Goal: Task Accomplishment & Management: Manage account settings

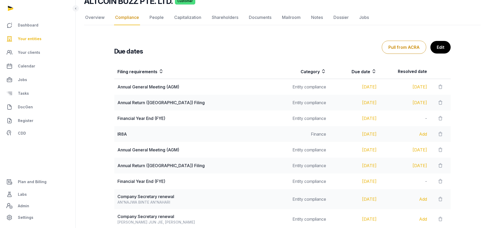
scroll to position [27, 0]
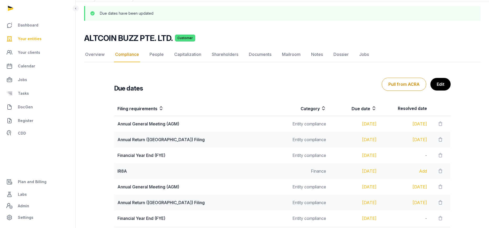
click at [36, 44] on link "Your entities" at bounding box center [37, 39] width 67 height 13
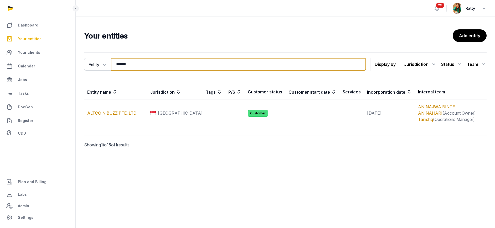
drag, startPoint x: 51, startPoint y: 46, endPoint x: 28, endPoint y: 24, distance: 31.8
click at [15, 44] on div "Dashboard Your entities Your clients Calendar Jobs Tasks DocGen Register CDD Pl…" at bounding box center [247, 114] width 495 height 228
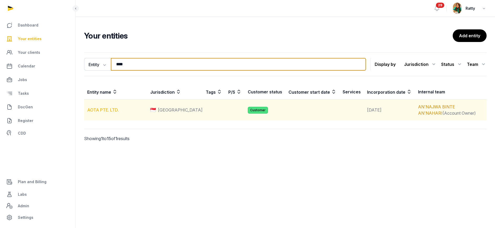
type input "****"
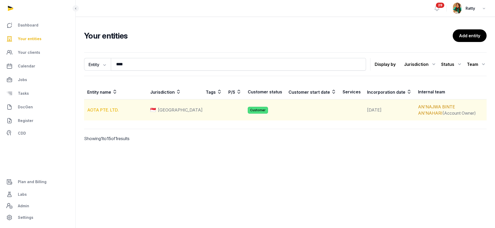
click at [109, 111] on link "AOTA PTE. LTD." at bounding box center [103, 109] width 32 height 5
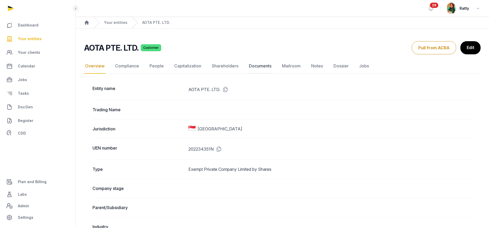
click at [256, 66] on link "Documents" at bounding box center [260, 66] width 25 height 15
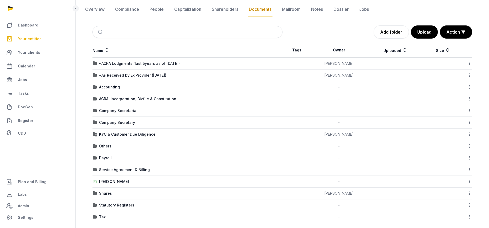
scroll to position [58, 0]
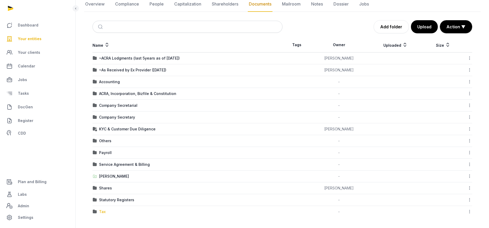
click at [104, 211] on div "Tax" at bounding box center [102, 211] width 7 height 5
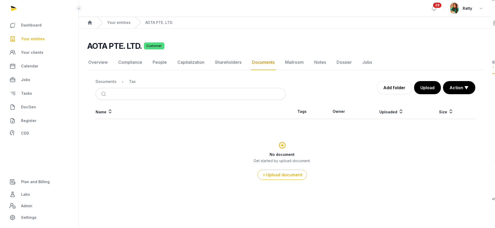
scroll to position [0, 0]
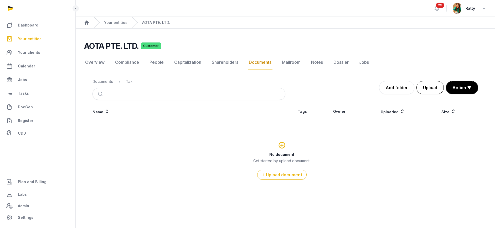
click at [434, 91] on button "Upload" at bounding box center [429, 87] width 27 height 13
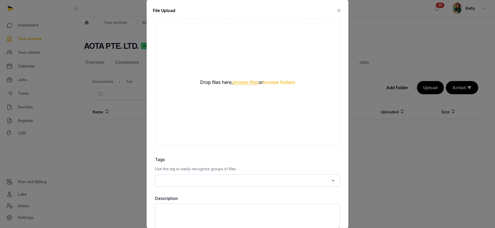
click at [243, 82] on button "browse files" at bounding box center [246, 82] width 26 height 5
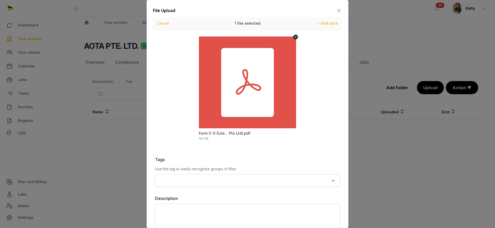
click at [203, 183] on input "Search for option" at bounding box center [243, 180] width 171 height 7
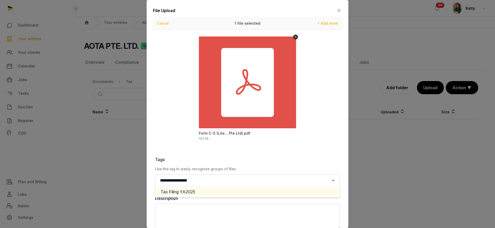
click at [214, 190] on li "Tax Filing YA2025" at bounding box center [247, 192] width 184 height 8
type input "**********"
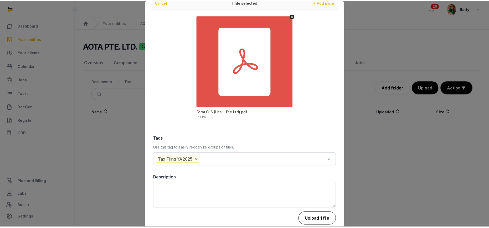
scroll to position [29, 0]
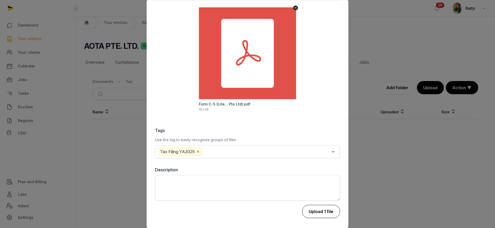
click at [326, 215] on button "Upload 1 file" at bounding box center [321, 211] width 38 height 13
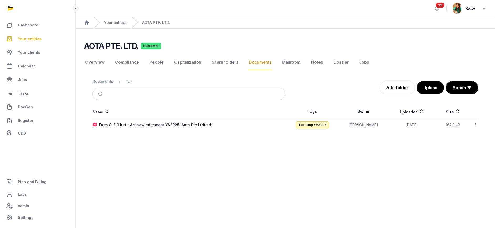
click at [475, 124] on icon at bounding box center [475, 125] width 5 height 6
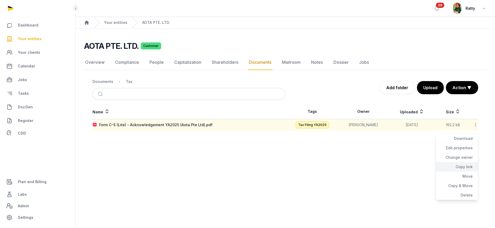
click at [466, 167] on div "Copy link" at bounding box center [457, 166] width 42 height 9
click at [122, 62] on link "Compliance" at bounding box center [127, 62] width 26 height 15
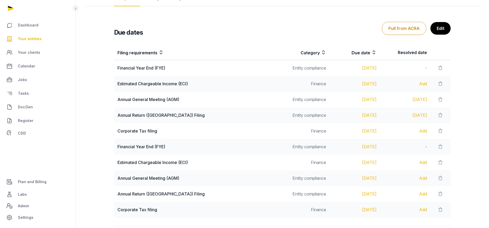
scroll to position [21, 0]
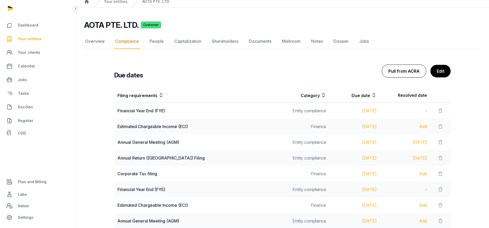
click at [405, 72] on button "Pull from ACRA" at bounding box center [404, 71] width 44 height 13
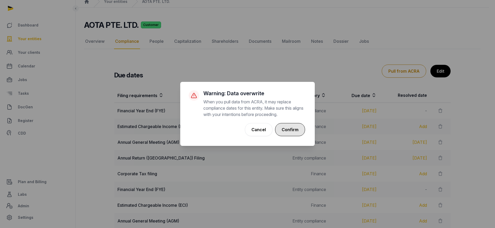
click at [283, 130] on button "Confirm" at bounding box center [290, 129] width 30 height 13
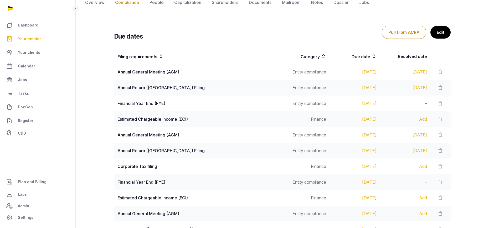
scroll to position [118, 0]
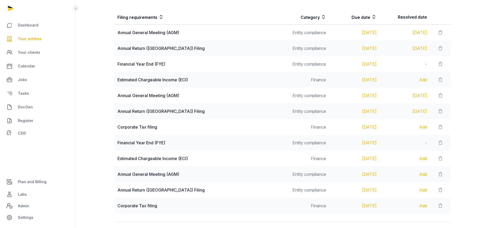
click at [419, 126] on div "Add" at bounding box center [405, 127] width 44 height 6
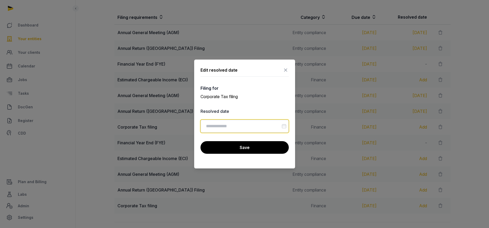
click at [276, 127] on input "Datepicker input" at bounding box center [244, 126] width 88 height 13
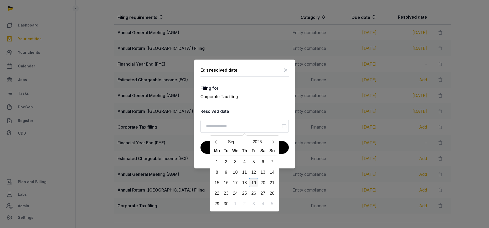
click at [251, 185] on div "19" at bounding box center [253, 182] width 9 height 9
type input "**********"
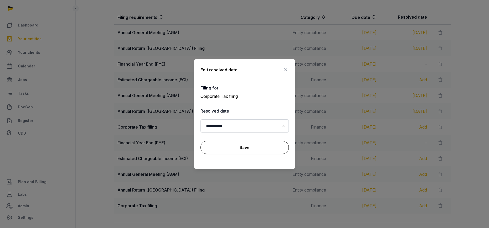
click at [245, 148] on button "Save" at bounding box center [244, 147] width 88 height 13
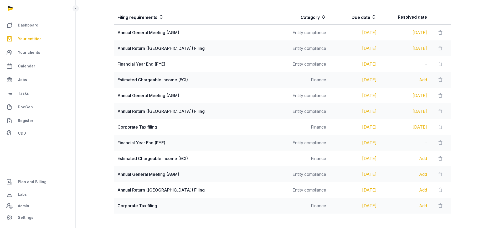
scroll to position [0, 0]
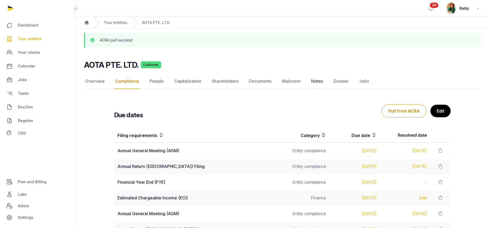
click at [318, 84] on link "Notes" at bounding box center [317, 81] width 14 height 15
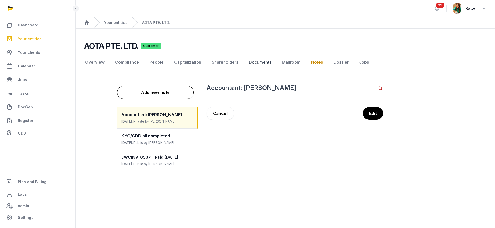
click at [262, 63] on link "Documents" at bounding box center [260, 62] width 25 height 15
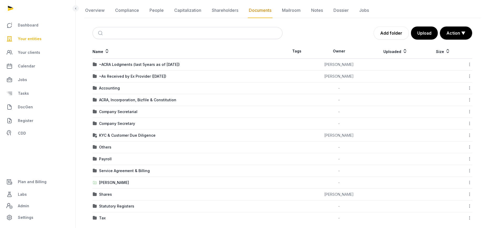
scroll to position [58, 0]
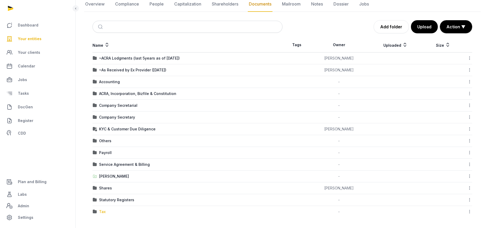
click at [102, 214] on div "Tax" at bounding box center [102, 211] width 7 height 5
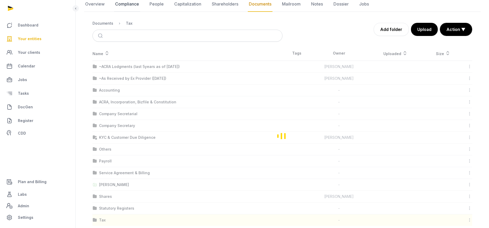
scroll to position [0, 0]
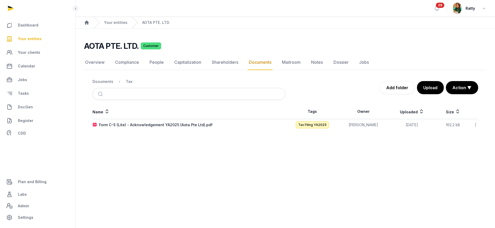
click at [474, 123] on icon at bounding box center [475, 125] width 5 height 6
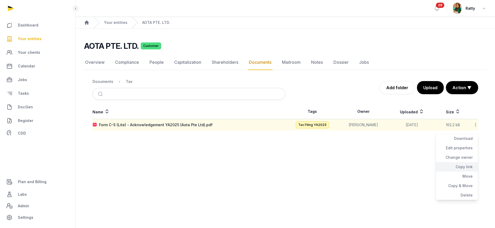
click at [469, 165] on div "Copy link" at bounding box center [457, 166] width 42 height 9
click at [127, 61] on link "Compliance" at bounding box center [127, 62] width 26 height 15
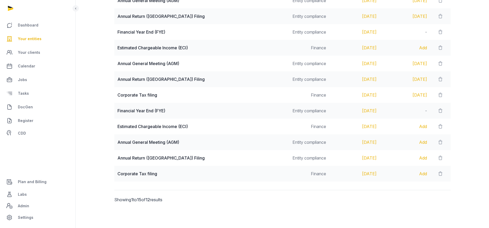
scroll to position [92, 0]
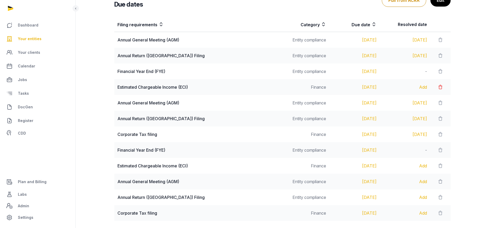
click at [440, 87] on icon at bounding box center [440, 87] width 5 height 7
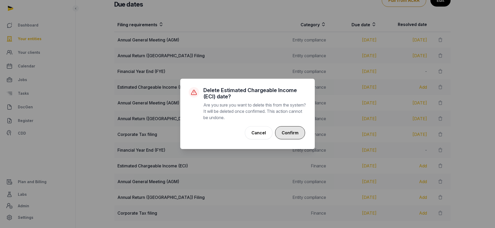
click at [292, 131] on button "Confirm" at bounding box center [290, 132] width 30 height 13
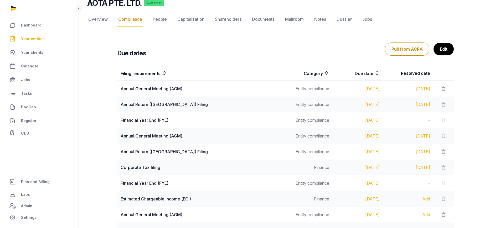
scroll to position [0, 0]
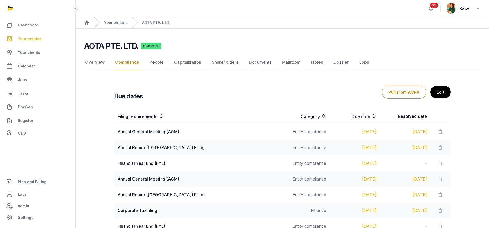
click at [30, 39] on span "Your entities" at bounding box center [30, 39] width 24 height 6
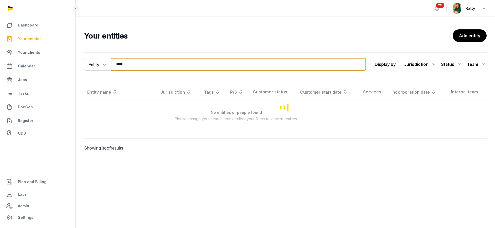
drag, startPoint x: 158, startPoint y: 64, endPoint x: -4, endPoint y: 61, distance: 162.6
click at [0, 61] on html "Dashboard Your entities Your clients Calendar Jobs Tasks DocGen Register CDD Pl…" at bounding box center [247, 114] width 495 height 228
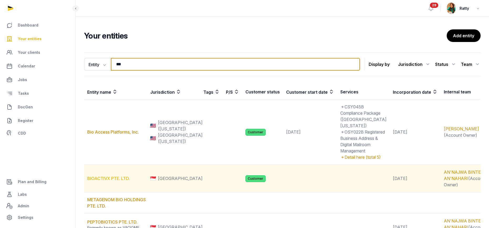
type input "***"
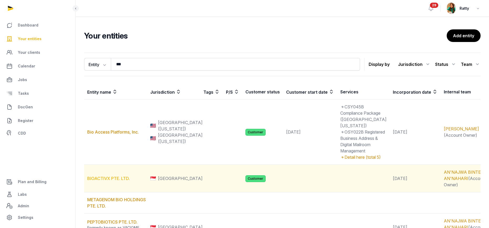
click at [108, 176] on link "BIOACTIVX PTE. LTD." at bounding box center [108, 178] width 43 height 5
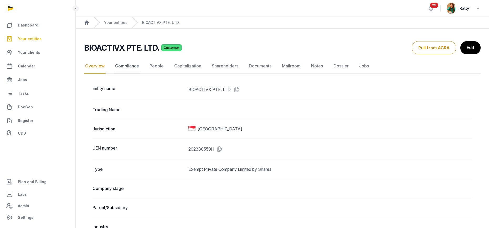
click at [125, 67] on link "Compliance" at bounding box center [127, 66] width 26 height 15
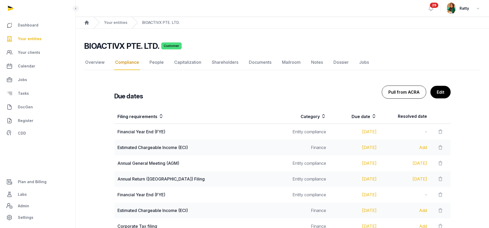
click at [402, 92] on button "Pull from ACRA" at bounding box center [404, 92] width 44 height 13
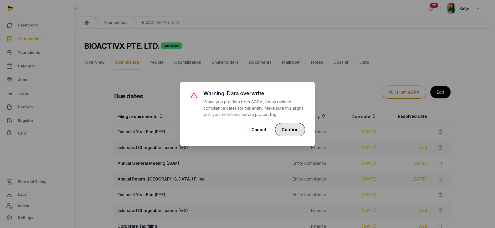
click at [289, 129] on button "Confirm" at bounding box center [290, 129] width 30 height 13
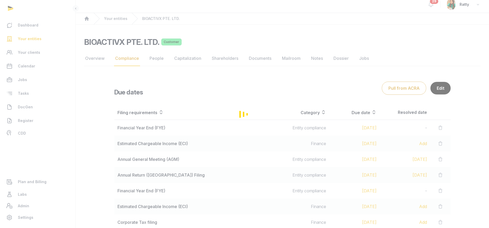
scroll to position [79, 0]
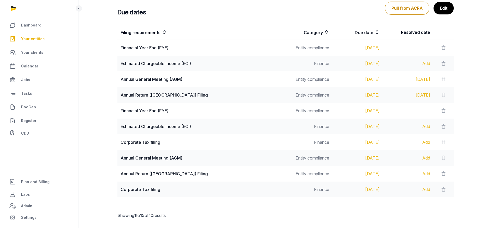
scroll to position [119, 0]
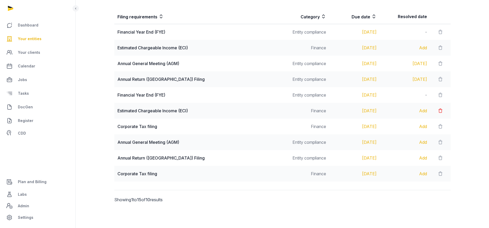
click at [438, 111] on icon at bounding box center [440, 110] width 5 height 7
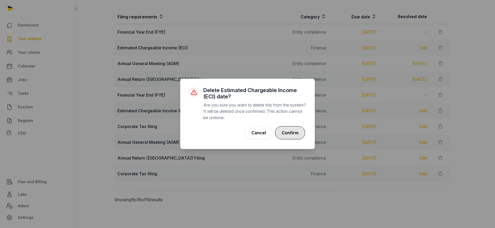
click at [291, 130] on button "Confirm" at bounding box center [290, 132] width 30 height 13
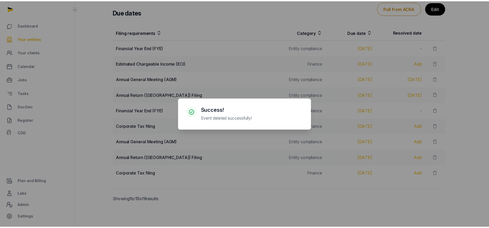
scroll to position [103, 0]
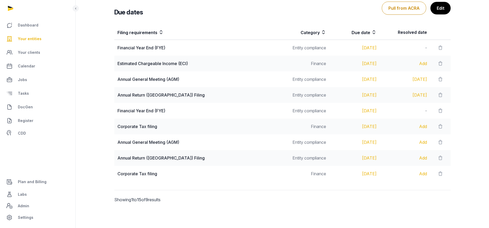
click at [417, 124] on div "Add" at bounding box center [405, 126] width 44 height 6
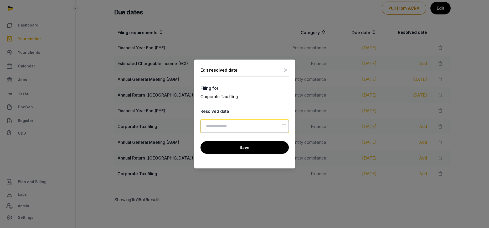
click at [254, 123] on input "Datepicker input" at bounding box center [244, 126] width 88 height 13
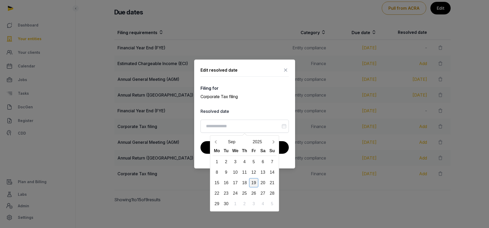
click at [254, 185] on div "19" at bounding box center [253, 182] width 9 height 9
type input "**********"
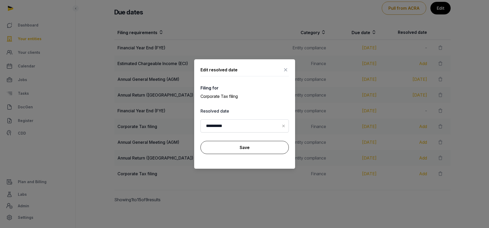
click at [254, 149] on button "Save" at bounding box center [244, 147] width 88 height 13
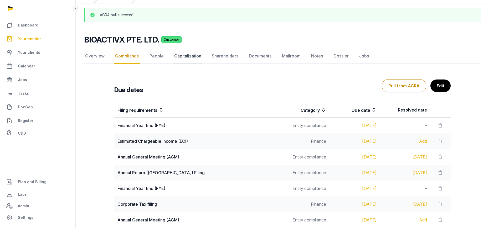
scroll to position [24, 0]
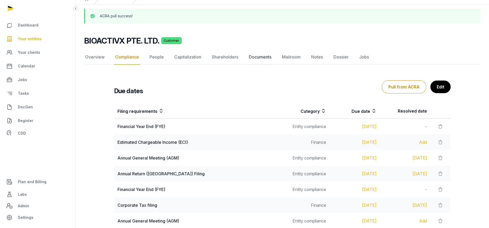
click at [269, 58] on link "Documents" at bounding box center [260, 57] width 25 height 15
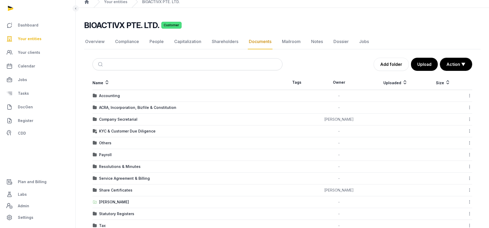
scroll to position [46, 0]
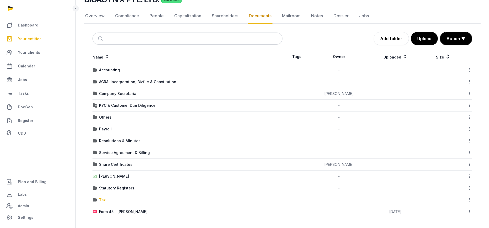
click at [102, 198] on div "Tax" at bounding box center [102, 200] width 7 height 5
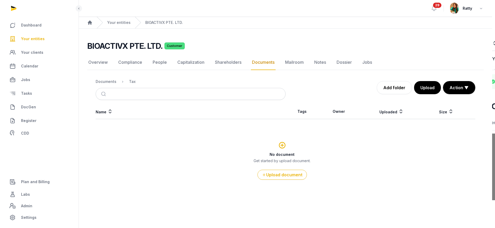
scroll to position [0, 0]
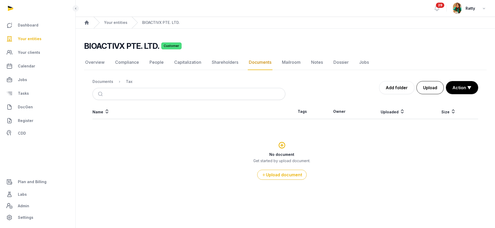
click at [425, 86] on button "Upload" at bounding box center [429, 87] width 27 height 13
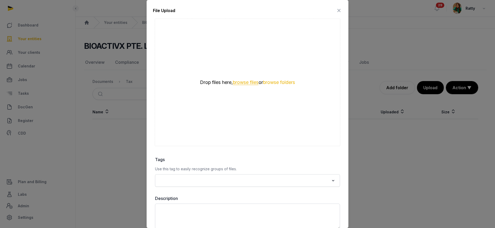
click at [234, 81] on button "browse files" at bounding box center [246, 82] width 26 height 5
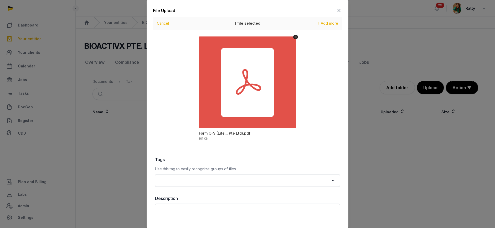
click at [190, 179] on input "Search for option" at bounding box center [243, 180] width 171 height 7
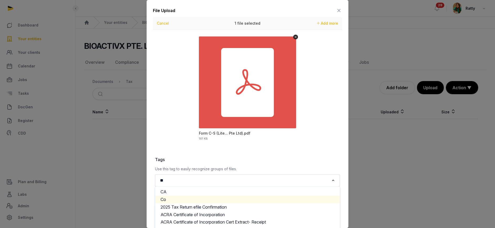
type input "*"
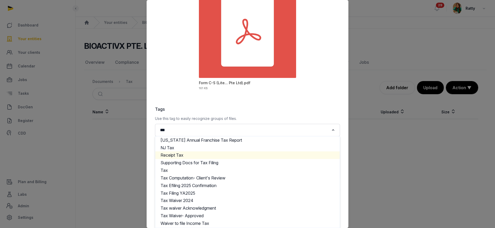
scroll to position [116, 0]
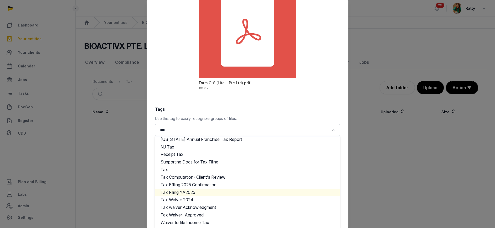
click at [177, 193] on li "Tax Filing YA2025" at bounding box center [247, 193] width 184 height 8
type input "***"
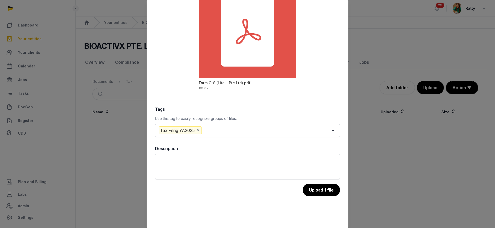
scroll to position [29, 0]
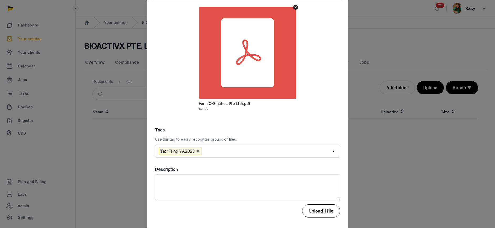
click at [312, 210] on button "Upload 1 file" at bounding box center [321, 211] width 38 height 13
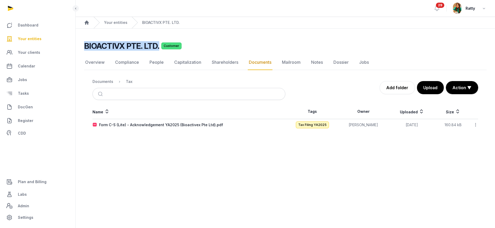
drag, startPoint x: 86, startPoint y: 46, endPoint x: 159, endPoint y: 46, distance: 73.3
click at [159, 46] on div "BIOACTIVX PTE. LTD. Customer" at bounding box center [283, 45] width 398 height 9
copy h2 "BIOACTIVX PTE. LTD."
click at [475, 123] on icon at bounding box center [475, 125] width 5 height 6
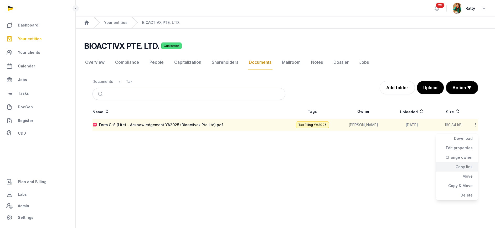
click at [461, 169] on div "Copy link" at bounding box center [457, 166] width 42 height 9
click at [128, 61] on link "Compliance" at bounding box center [127, 62] width 26 height 15
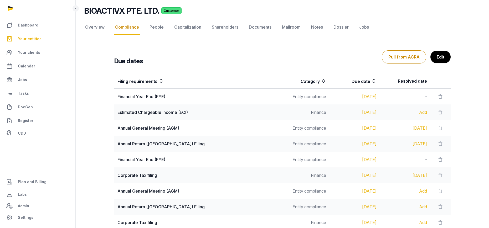
scroll to position [79, 0]
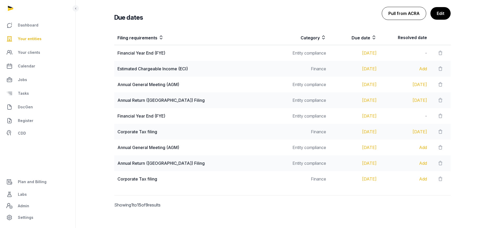
click at [402, 10] on button "Pull from ACRA" at bounding box center [404, 13] width 44 height 13
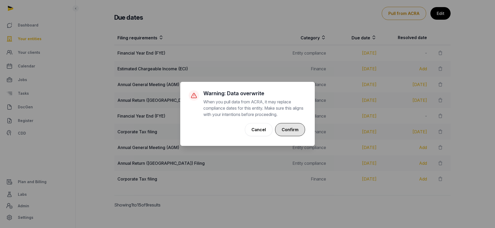
click at [288, 129] on button "Confirm" at bounding box center [290, 129] width 30 height 13
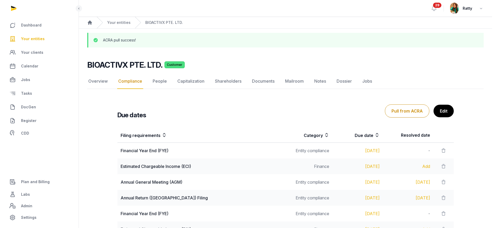
scroll to position [118, 0]
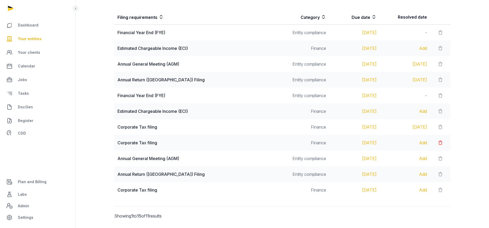
click at [440, 142] on icon at bounding box center [440, 142] width 5 height 7
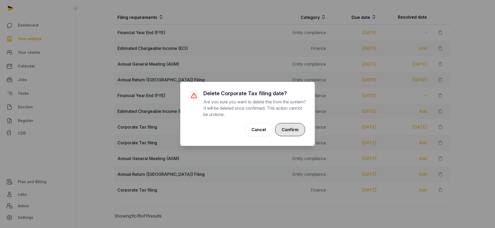
click at [288, 130] on button "Confirm" at bounding box center [290, 129] width 30 height 13
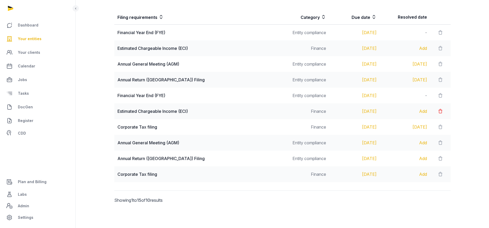
click at [440, 112] on icon at bounding box center [440, 111] width 5 height 7
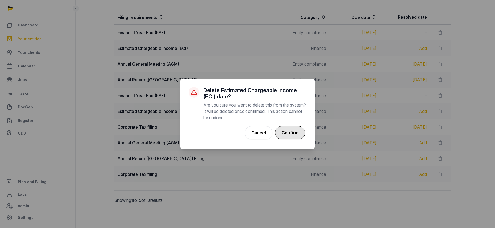
click at [295, 130] on button "Confirm" at bounding box center [290, 132] width 30 height 13
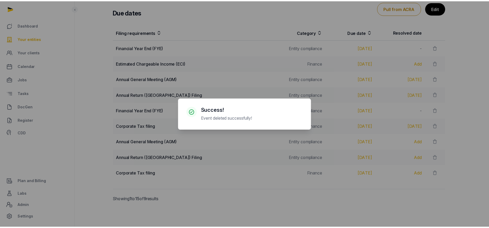
scroll to position [103, 0]
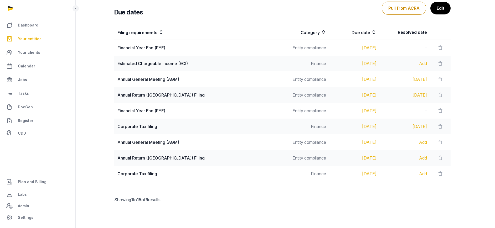
click at [442, 12] on div "× Success! Event deleted successfully! Cancel No OK" at bounding box center [247, 114] width 495 height 228
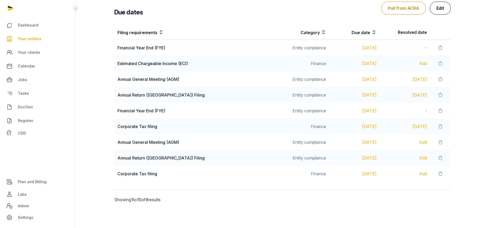
click at [441, 13] on link "Edit" at bounding box center [440, 8] width 21 height 13
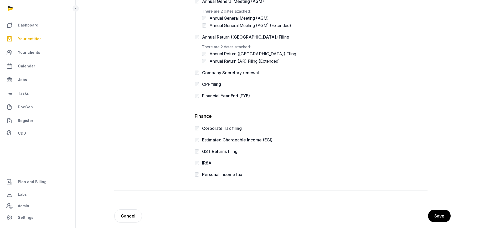
scroll to position [137, 0]
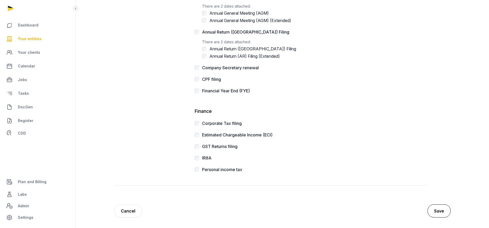
click at [437, 208] on button "Save" at bounding box center [438, 211] width 23 height 13
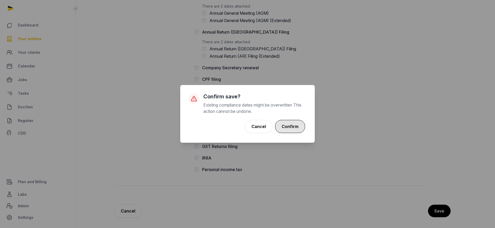
click at [301, 125] on button "Confirm" at bounding box center [290, 126] width 30 height 13
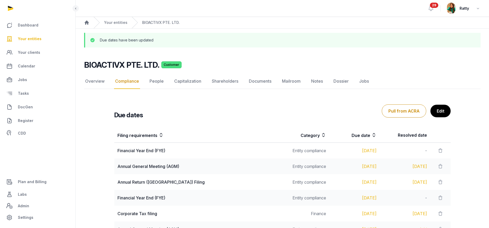
click at [31, 38] on span "Your entities" at bounding box center [30, 39] width 24 height 6
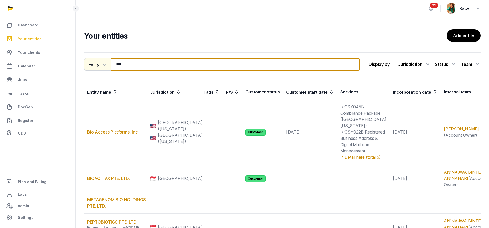
drag, startPoint x: 112, startPoint y: 65, endPoint x: 93, endPoint y: 70, distance: 19.8
click at [96, 69] on div "Entity Entity People Tags Services *** Search" at bounding box center [222, 64] width 276 height 13
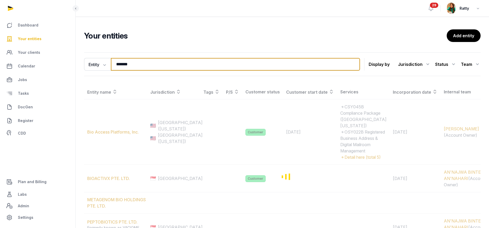
type input "*******"
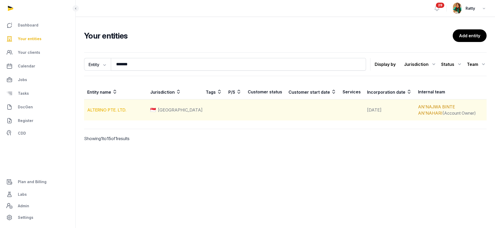
click at [103, 109] on link "ALTERNO PTE. LTD." at bounding box center [106, 109] width 39 height 5
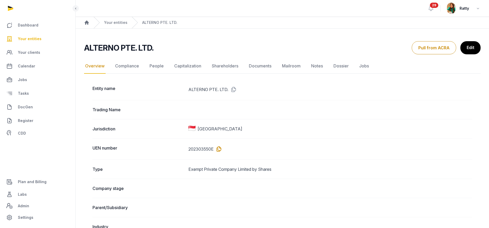
click at [221, 147] on icon at bounding box center [218, 149] width 8 height 8
click at [263, 68] on link "Documents" at bounding box center [260, 66] width 25 height 15
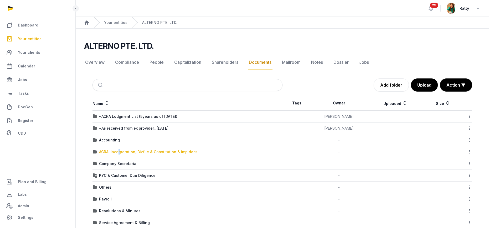
click at [120, 151] on div "ACRA, Incorporation, Bizfile & Constitution & imp docs" at bounding box center [148, 151] width 99 height 5
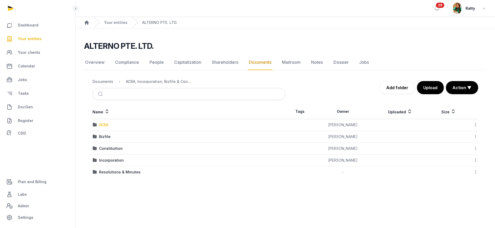
drag, startPoint x: 120, startPoint y: 151, endPoint x: 104, endPoint y: 125, distance: 30.0
click at [104, 125] on div "ACRA" at bounding box center [103, 124] width 9 height 5
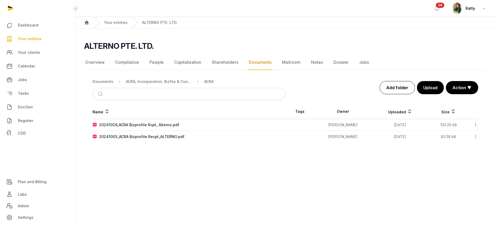
click at [381, 86] on link "Add folder" at bounding box center [397, 87] width 35 height 13
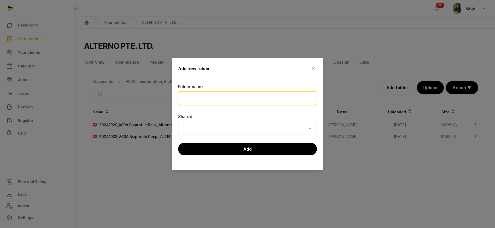
click at [209, 96] on input "text" at bounding box center [247, 98] width 139 height 13
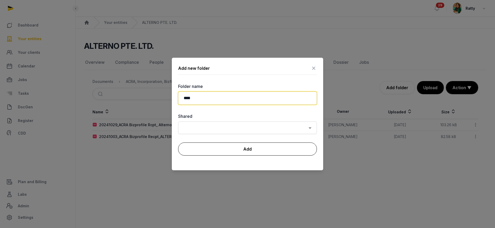
type input "****"
click at [219, 143] on button "Add" at bounding box center [247, 149] width 139 height 13
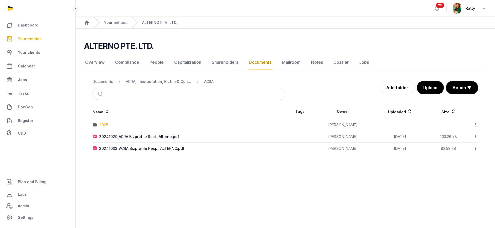
click at [105, 127] on div "2025" at bounding box center [103, 124] width 9 height 5
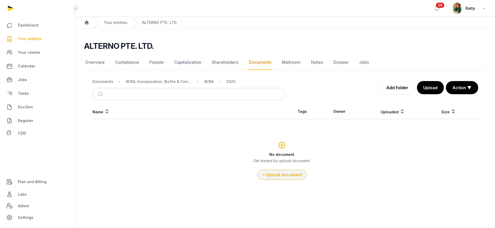
click at [280, 175] on button "Upload document" at bounding box center [281, 175] width 49 height 10
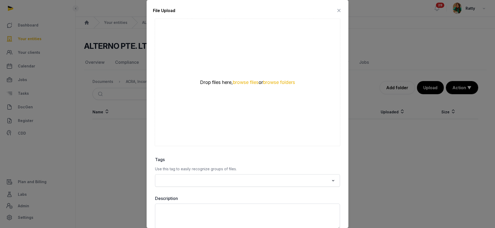
click at [243, 88] on div "Drop files here, browse files or browse folders" at bounding box center [247, 83] width 185 height 128
click at [243, 84] on button "browse files" at bounding box center [246, 82] width 26 height 5
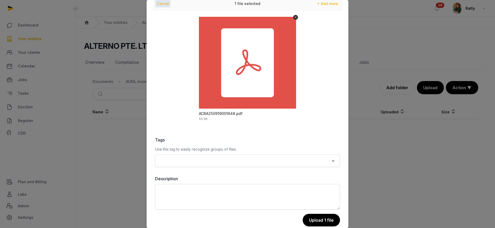
scroll to position [29, 0]
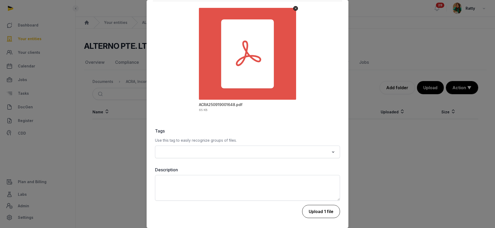
click at [312, 208] on button "Upload 1 file" at bounding box center [321, 211] width 38 height 13
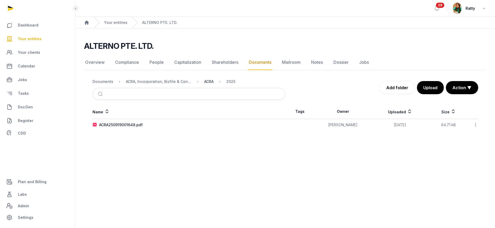
click at [205, 82] on div "ACRA" at bounding box center [208, 81] width 9 height 5
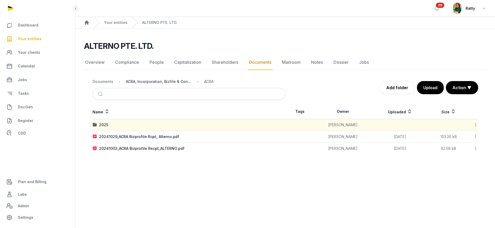
click at [133, 82] on div "ACRA, Incorporation, Bizfile & Constitution & imp docs" at bounding box center [159, 81] width 66 height 5
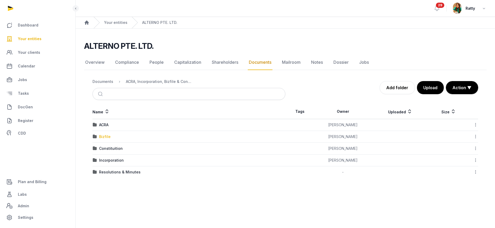
click at [101, 136] on div "Bizfile" at bounding box center [105, 136] width 12 height 5
click at [110, 149] on div "2025" at bounding box center [189, 148] width 192 height 5
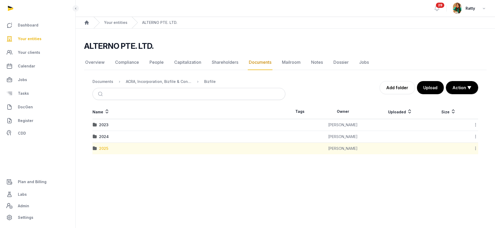
click at [101, 150] on div "2025" at bounding box center [103, 148] width 9 height 5
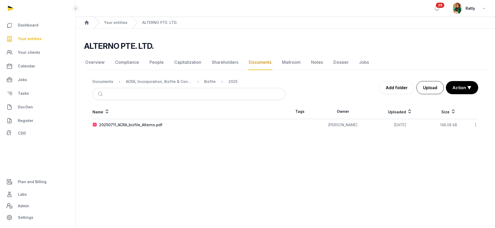
click at [428, 84] on button "Upload" at bounding box center [429, 87] width 27 height 13
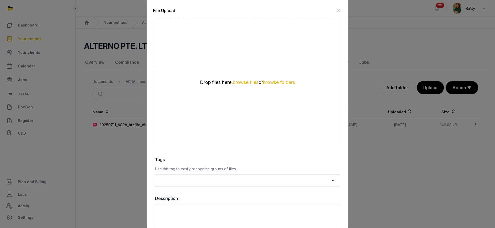
click at [241, 82] on button "browse files" at bounding box center [246, 82] width 26 height 5
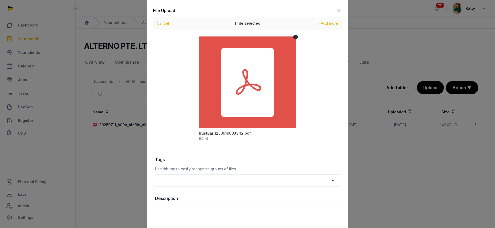
click at [182, 182] on input "Search for option" at bounding box center [243, 180] width 171 height 7
click at [176, 200] on li "Bizfile" at bounding box center [247, 200] width 184 height 8
type input "***"
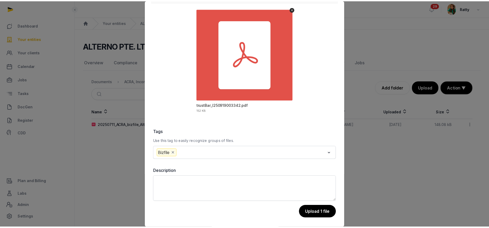
scroll to position [29, 0]
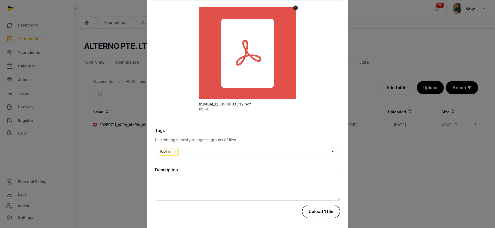
click at [303, 208] on button "Upload 1 file" at bounding box center [321, 211] width 38 height 13
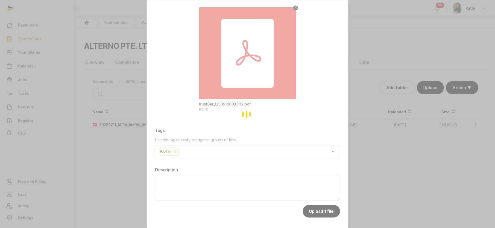
click at [281, 146] on div "Loading" at bounding box center [247, 114] width 495 height 228
click at [293, 130] on div "Loading" at bounding box center [247, 114] width 495 height 228
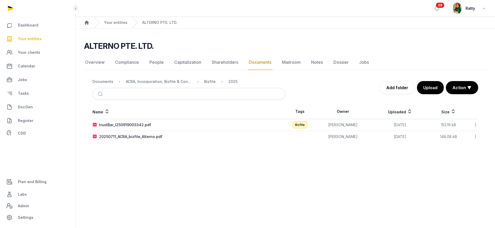
click at [477, 124] on icon at bounding box center [475, 125] width 5 height 6
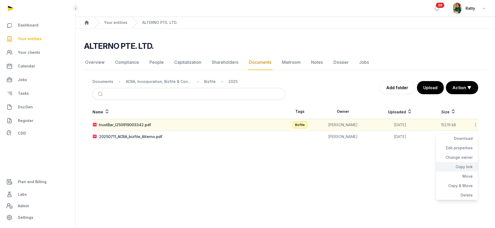
click at [464, 167] on div "Copy link" at bounding box center [457, 166] width 42 height 9
click at [111, 84] on ol "Documents ACRA, Incorporation, Bizfile & Constitution & imp docs Bizfile 2025" at bounding box center [164, 82] width 145 height 6
click at [105, 82] on div "Documents" at bounding box center [102, 81] width 21 height 5
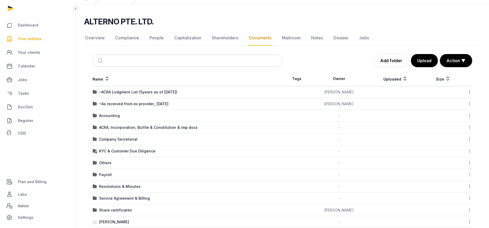
scroll to position [58, 0]
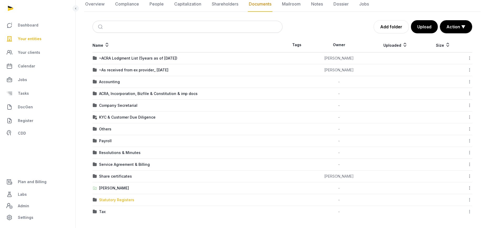
click at [113, 198] on div "Statutory Registers" at bounding box center [116, 200] width 35 height 5
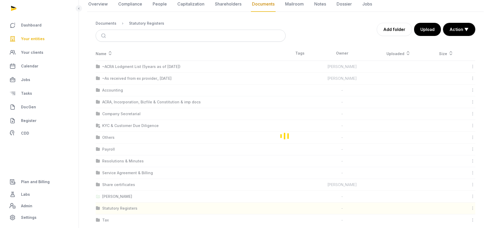
scroll to position [0, 0]
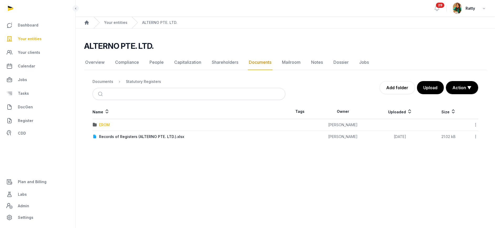
click at [103, 126] on div "EROM" at bounding box center [104, 124] width 11 height 5
click at [474, 125] on icon at bounding box center [475, 125] width 5 height 6
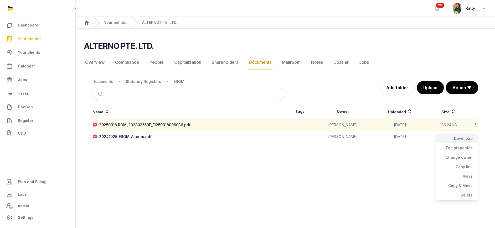
click at [465, 137] on div "Download" at bounding box center [457, 138] width 42 height 9
click at [218, 173] on main "Open sidebar 29 Ratty Home Your entities ALTERNO PTE. LTD. ALTERNO PTE. LTD. Do…" at bounding box center [247, 114] width 495 height 228
click at [476, 124] on icon at bounding box center [475, 125] width 5 height 6
click at [467, 165] on div "Copy link" at bounding box center [457, 166] width 42 height 9
